Goal: Transaction & Acquisition: Purchase product/service

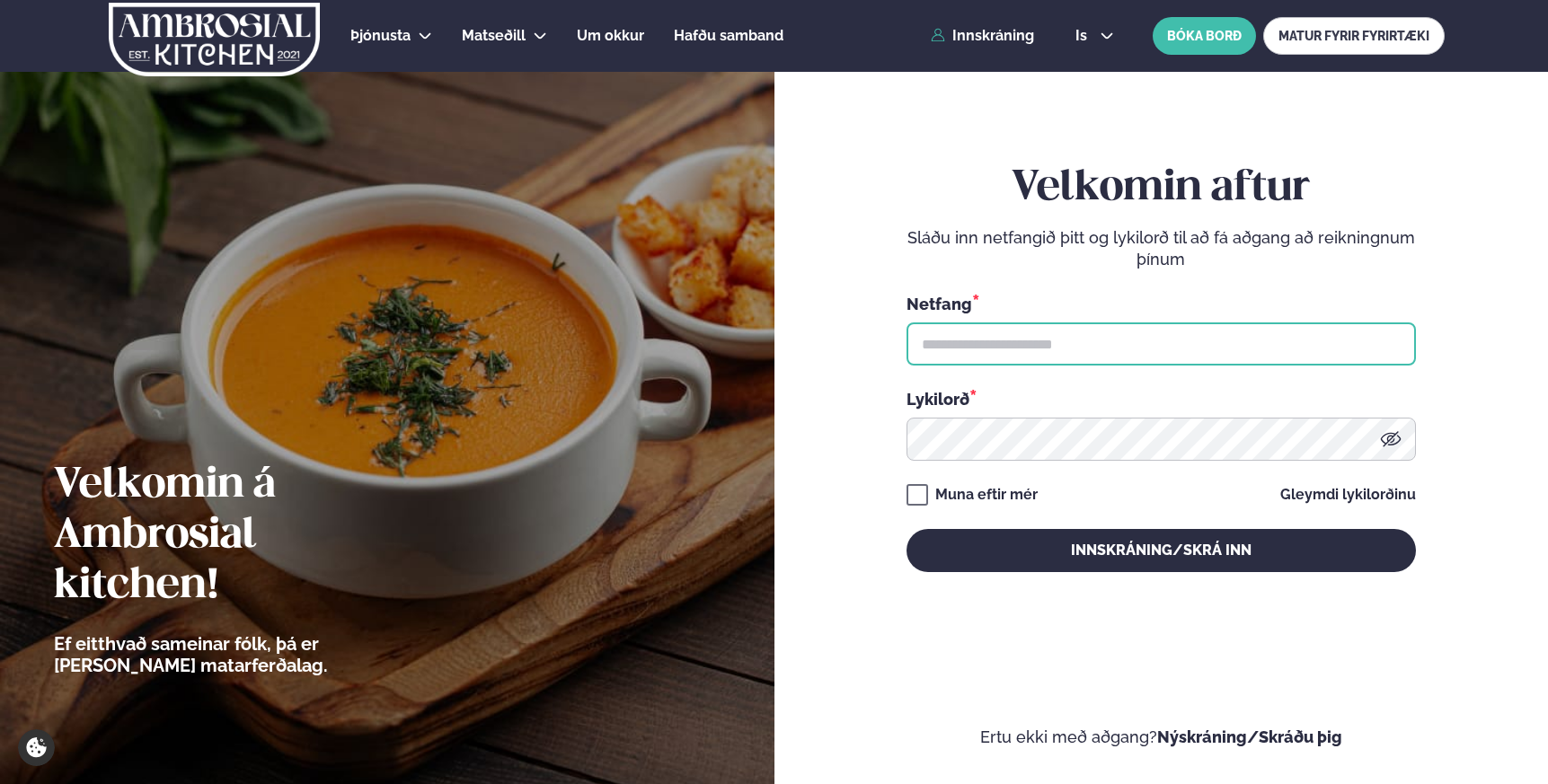
drag, startPoint x: 1015, startPoint y: 358, endPoint x: 987, endPoint y: 358, distance: 28.0
click at [1015, 358] on input "text" at bounding box center [1161, 344] width 509 height 43
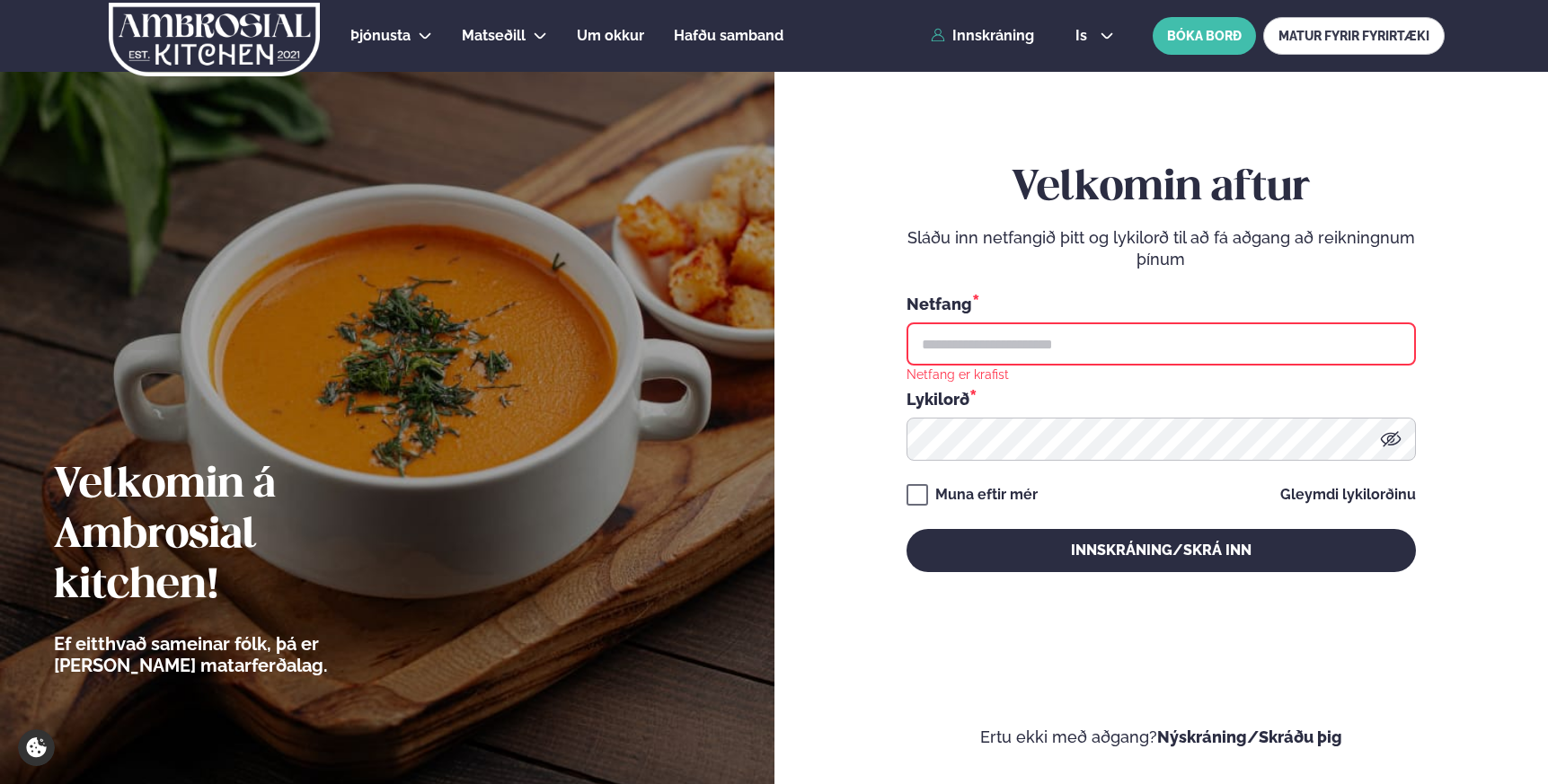
type input "**********"
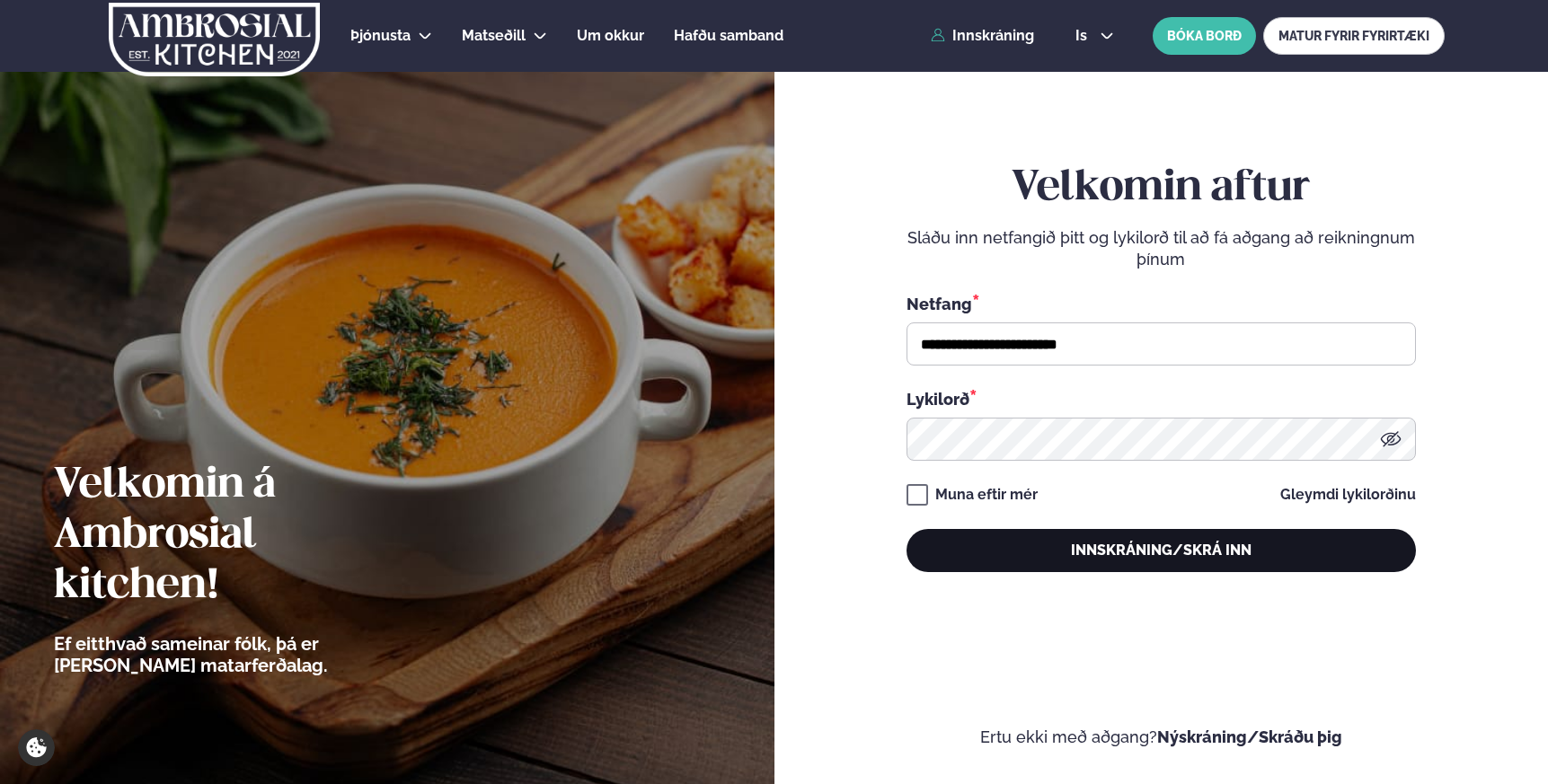
click at [1129, 542] on button "Innskráning/Skrá inn" at bounding box center [1161, 551] width 509 height 43
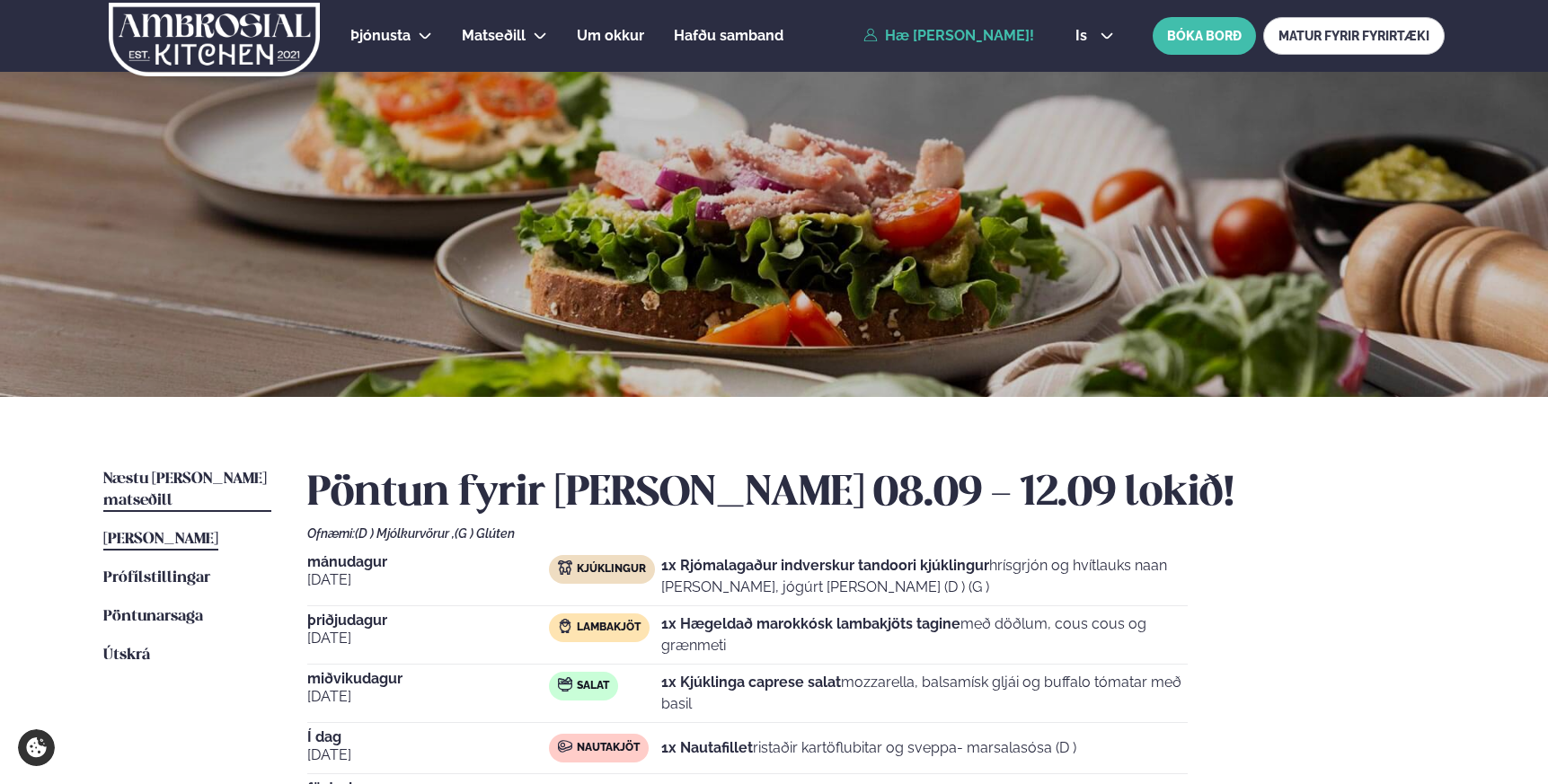
click at [176, 481] on span "Næstu [PERSON_NAME] matseðill" at bounding box center [185, 490] width 163 height 37
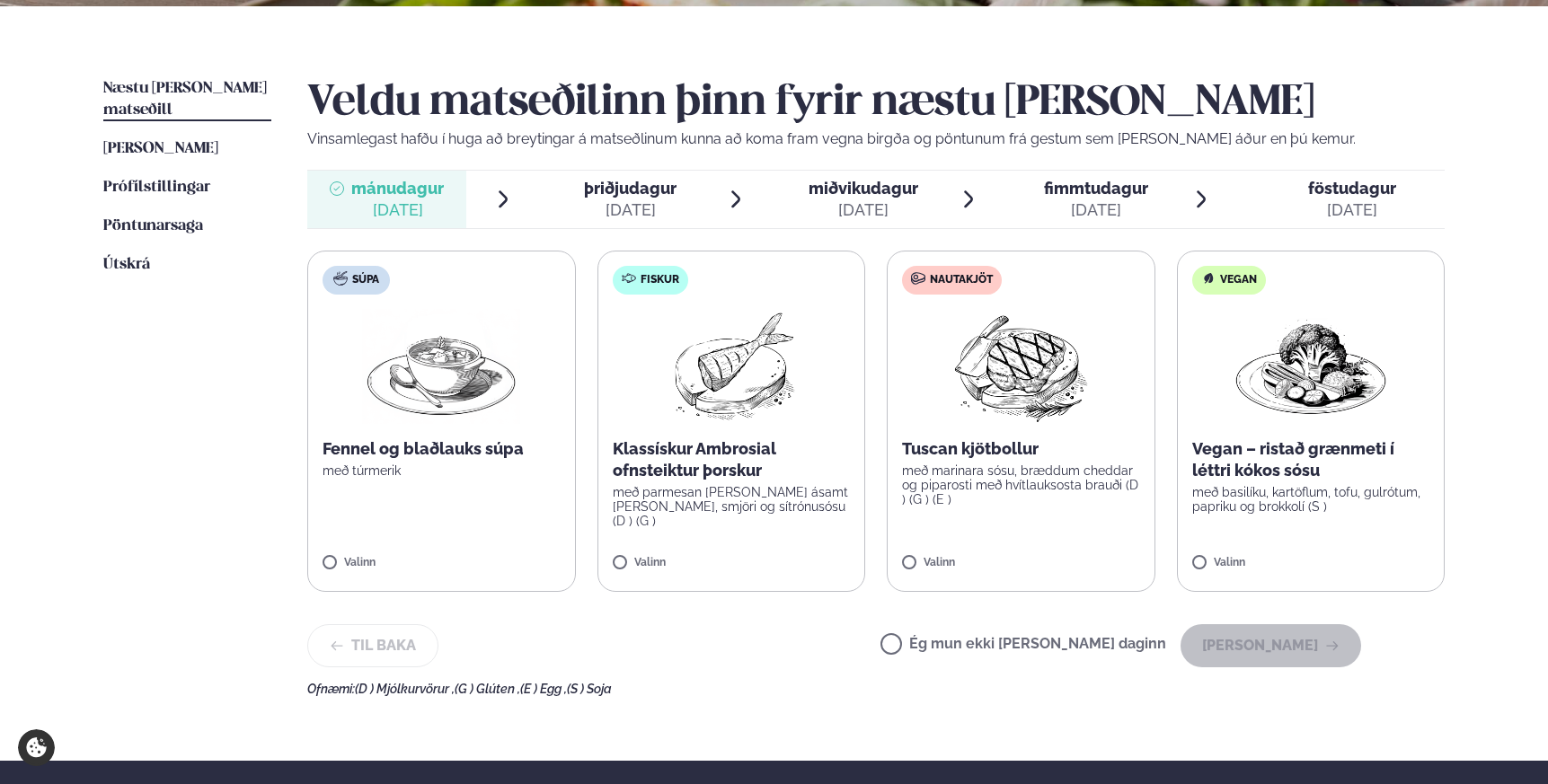
scroll to position [412, 0]
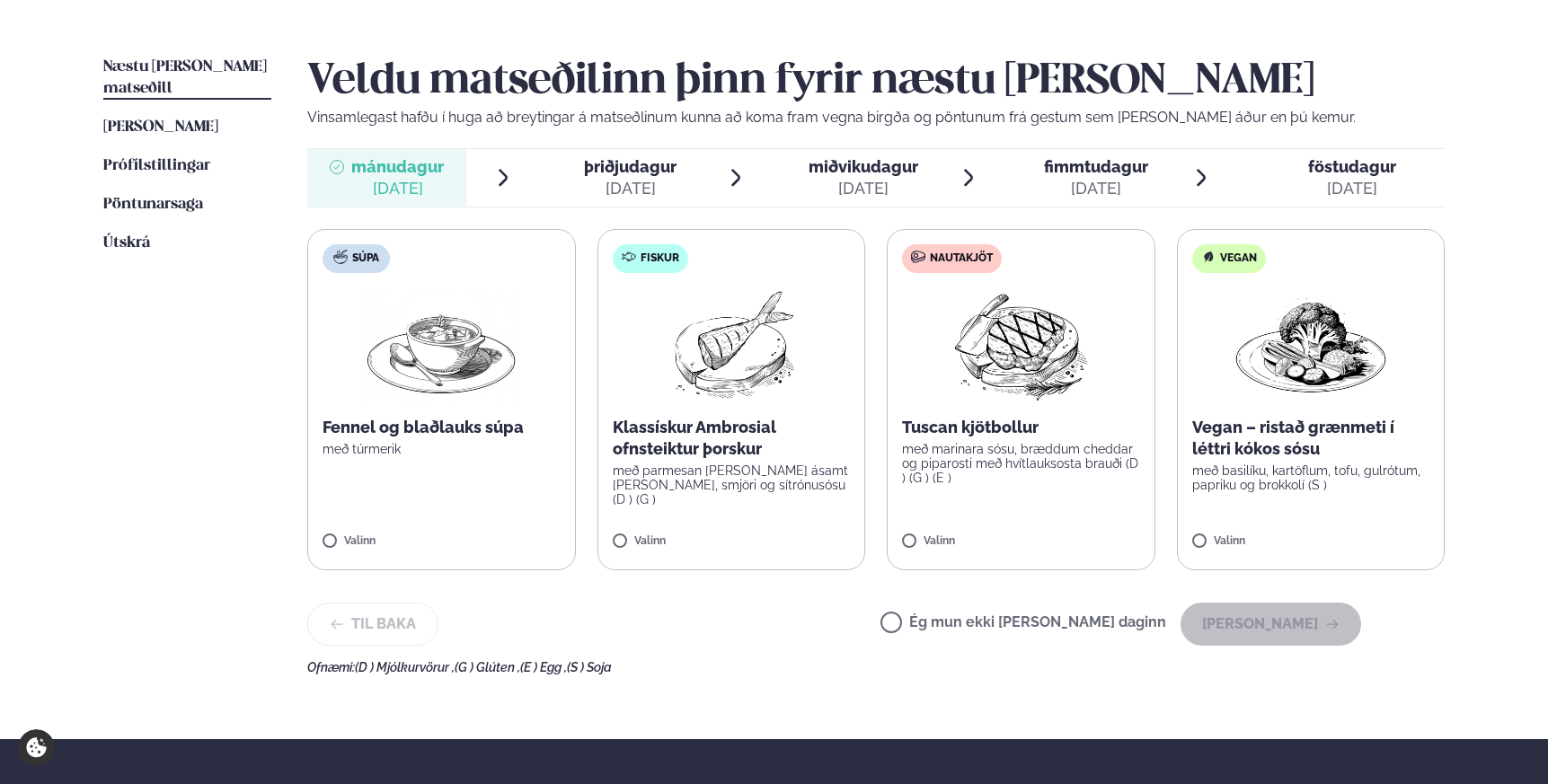
click at [874, 227] on div "Veldu matseðilinn þinn fyrir næstu [PERSON_NAME] Vinsamlegast hafðu í huga að b…" at bounding box center [876, 365] width 1138 height 618
click at [708, 432] on p "Klassískur Ambrosial ofnsteiktur þorskur" at bounding box center [732, 438] width 238 height 43
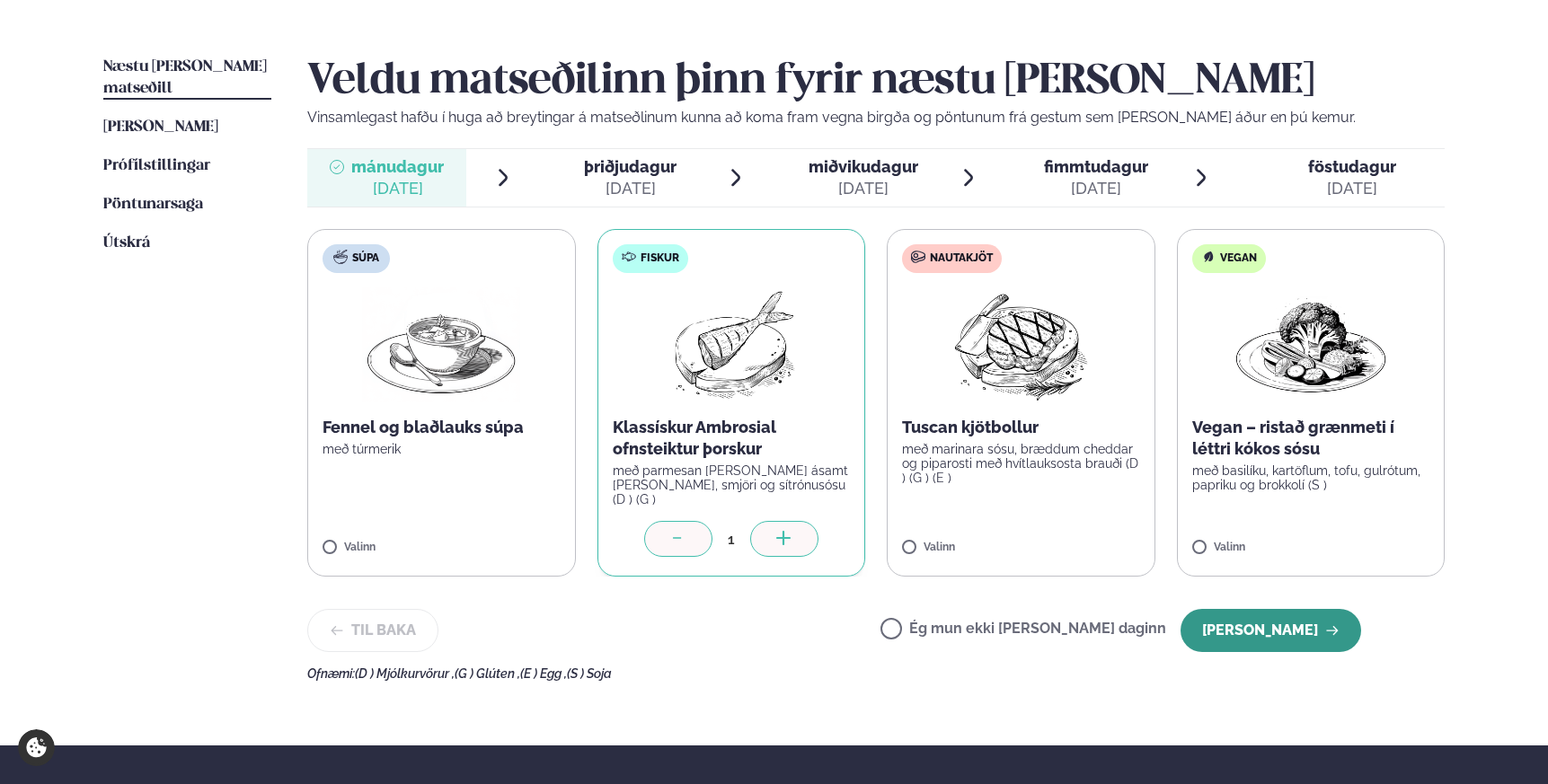
click at [1295, 618] on button "[PERSON_NAME]" at bounding box center [1271, 631] width 181 height 43
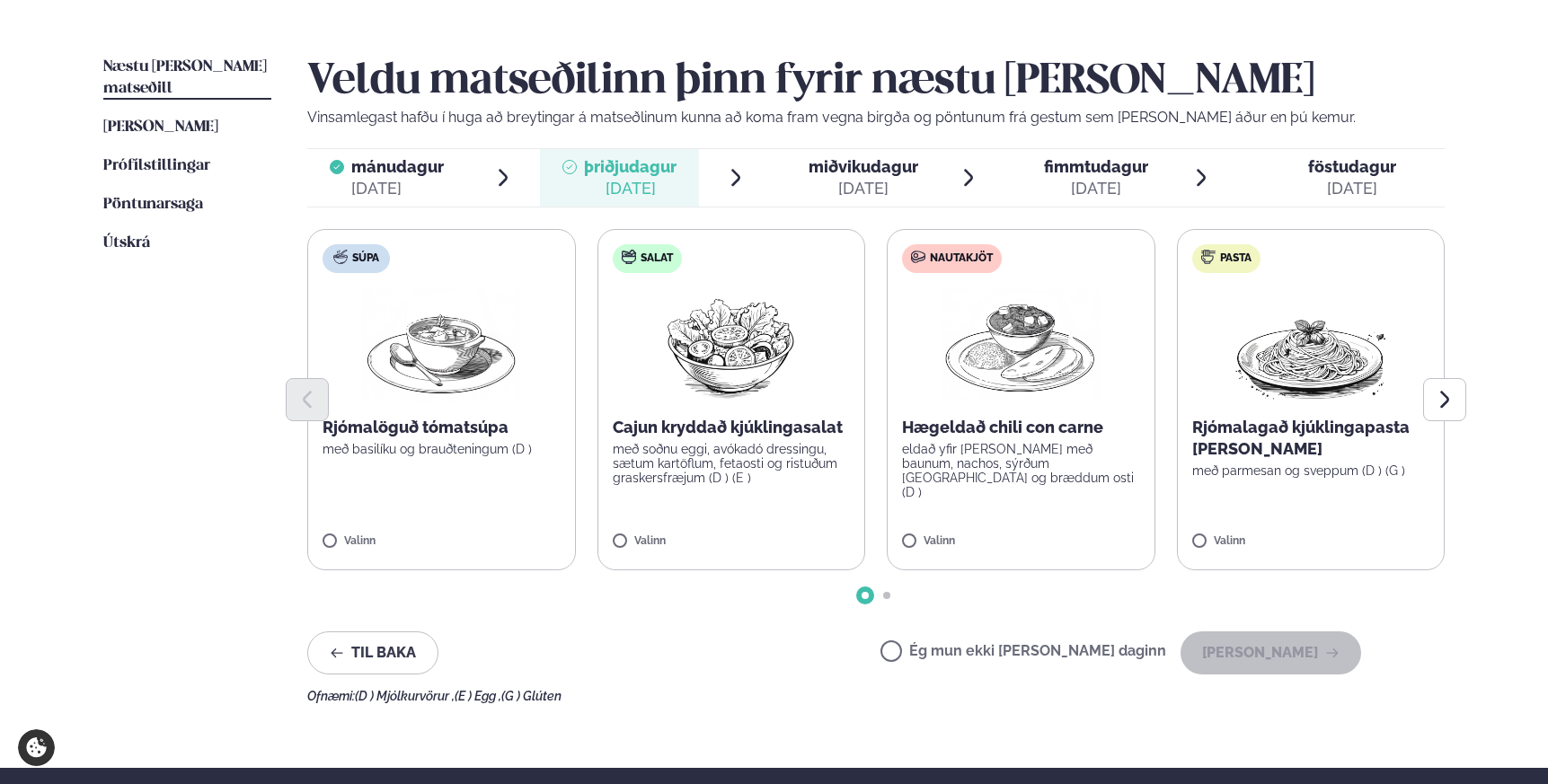
click at [729, 375] on img at bounding box center [731, 345] width 159 height 115
click at [1285, 651] on button "[PERSON_NAME]" at bounding box center [1271, 653] width 181 height 43
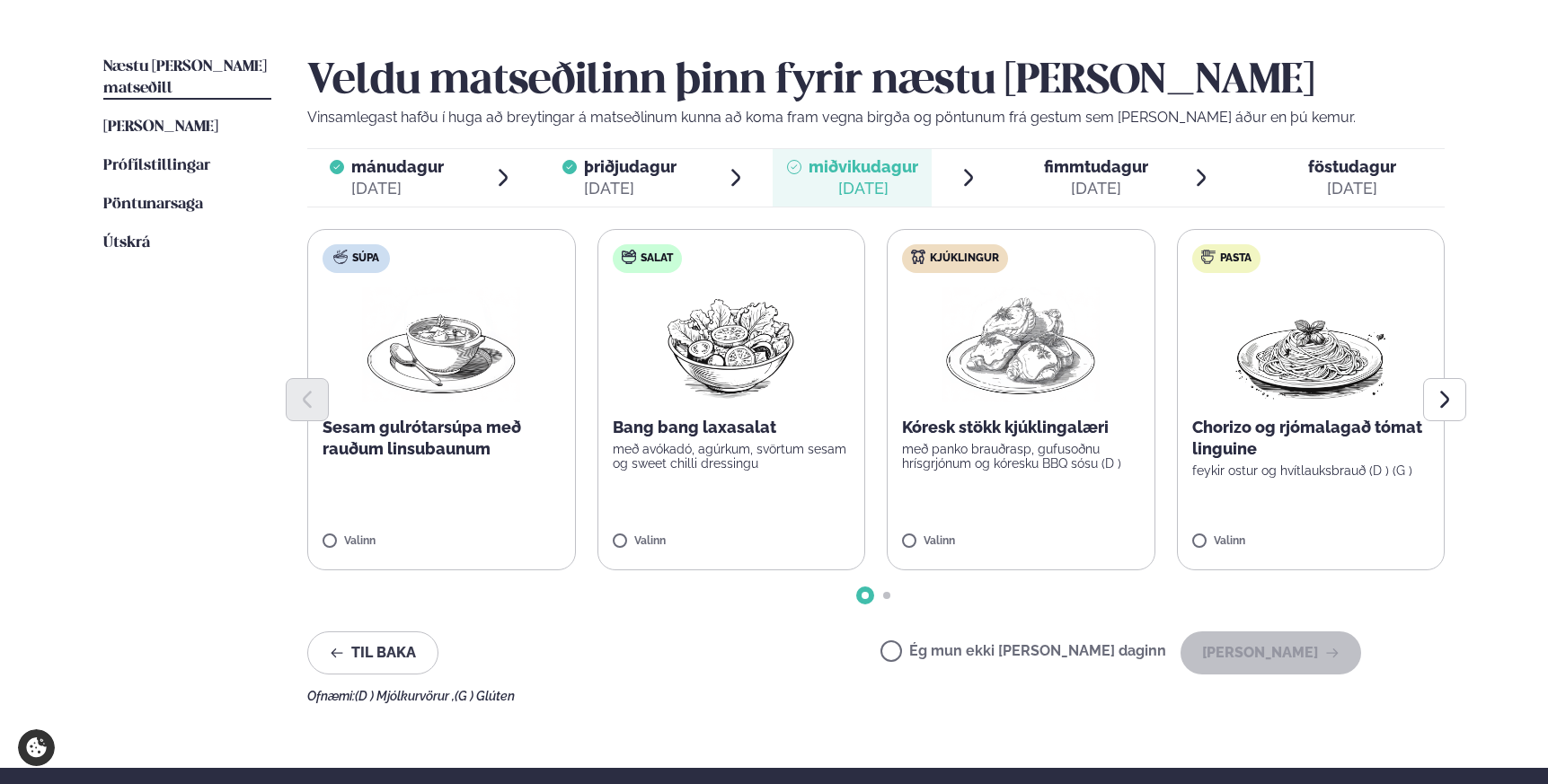
click at [877, 353] on div "Súpa Sesam gulrótarsúpa með rauðum linsubaunum Valinn Salat Bang bang laxasalat…" at bounding box center [876, 399] width 1138 height 341
click at [996, 356] on img at bounding box center [1020, 345] width 158 height 115
click at [1281, 658] on button "[PERSON_NAME]" at bounding box center [1271, 653] width 181 height 43
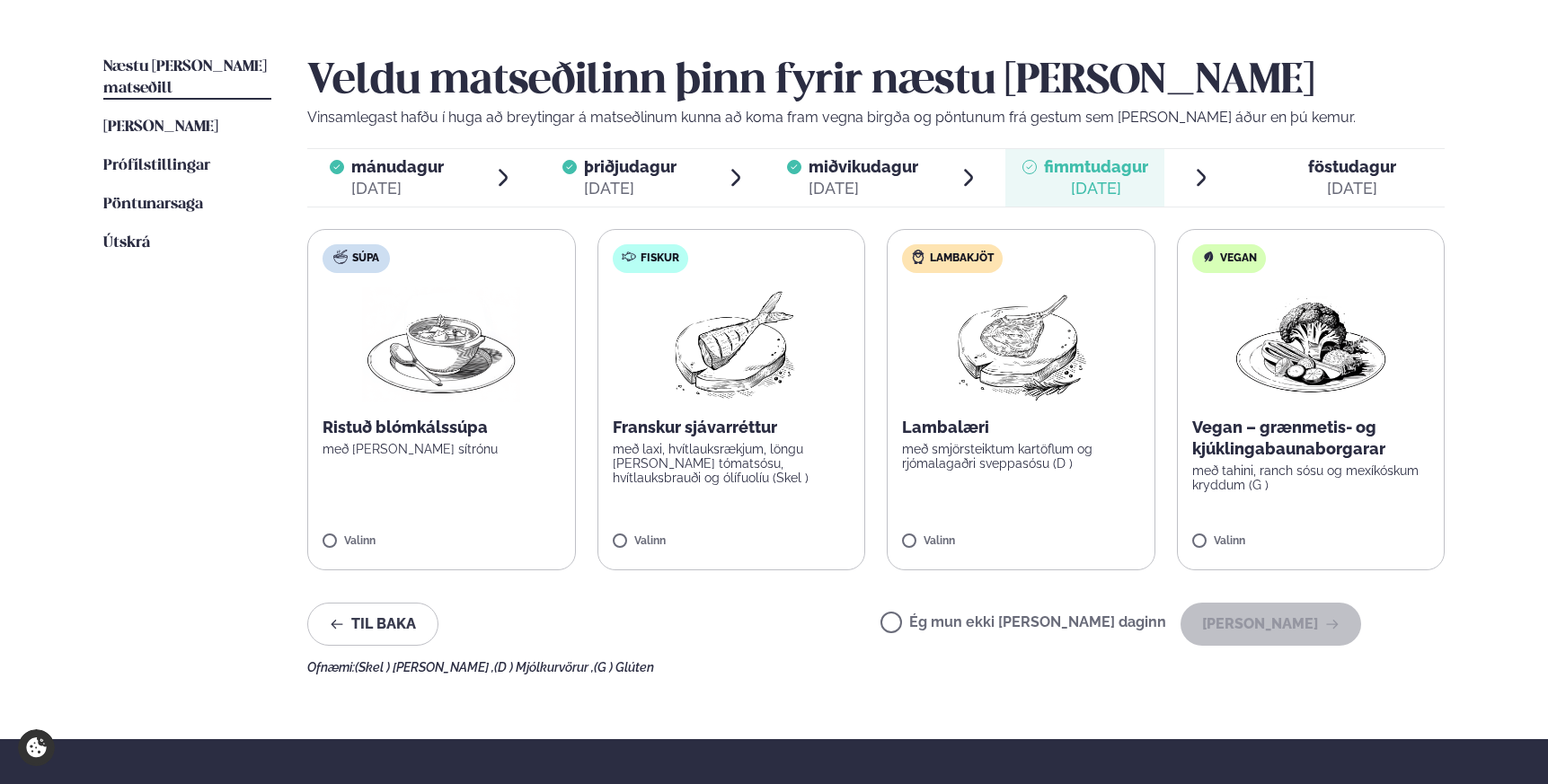
click at [1011, 405] on label "Lambakjöt Lambalæri með smjörsteiktum kartöflum og rjómalagaðri sveppasósu (D )…" at bounding box center [1021, 399] width 268 height 341
click at [1279, 628] on button "[PERSON_NAME]" at bounding box center [1271, 624] width 181 height 43
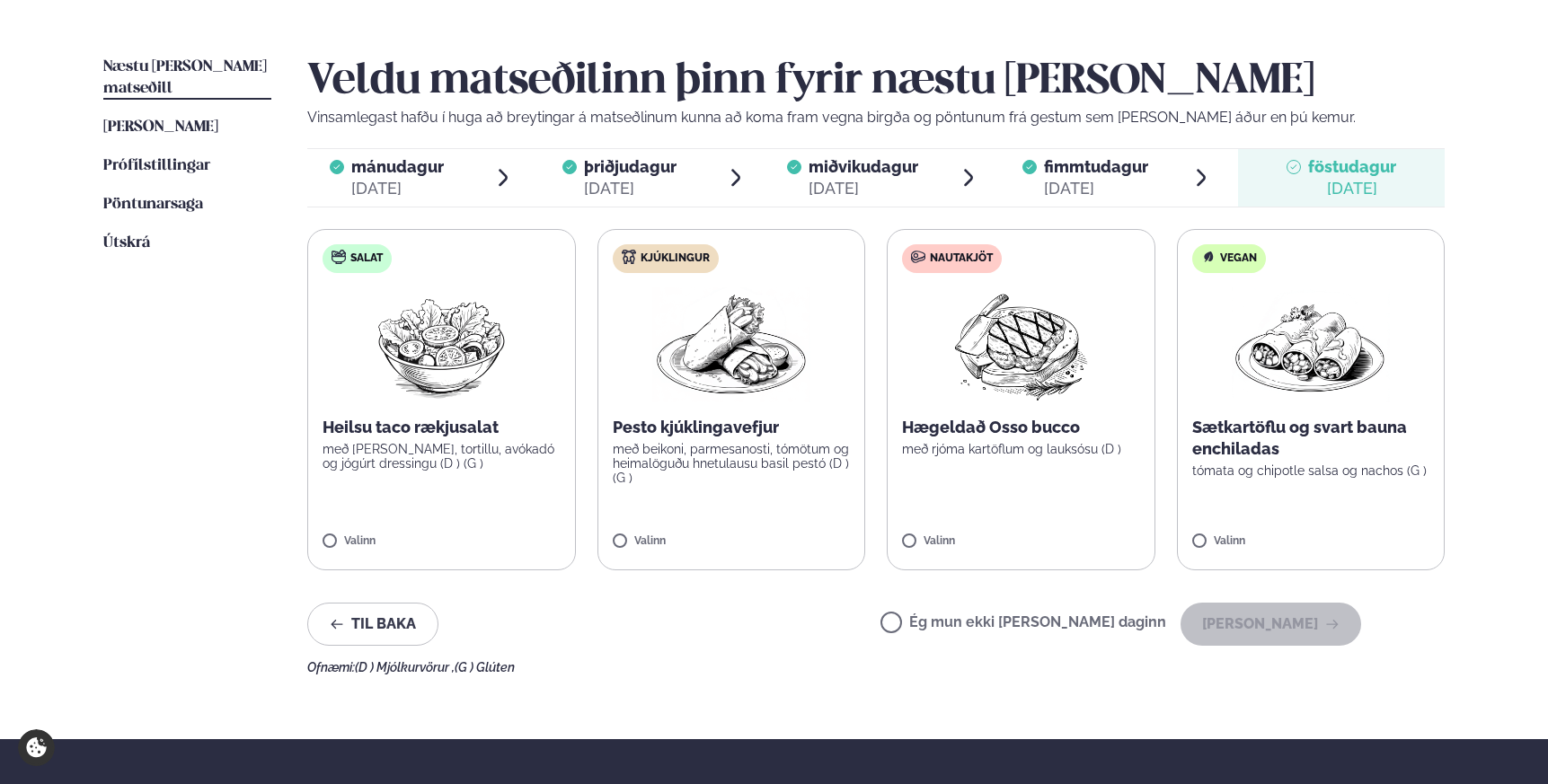
click at [720, 362] on img at bounding box center [731, 345] width 158 height 115
click at [1281, 622] on button "[PERSON_NAME]" at bounding box center [1271, 624] width 181 height 43
